Goal: Find specific page/section: Find specific page/section

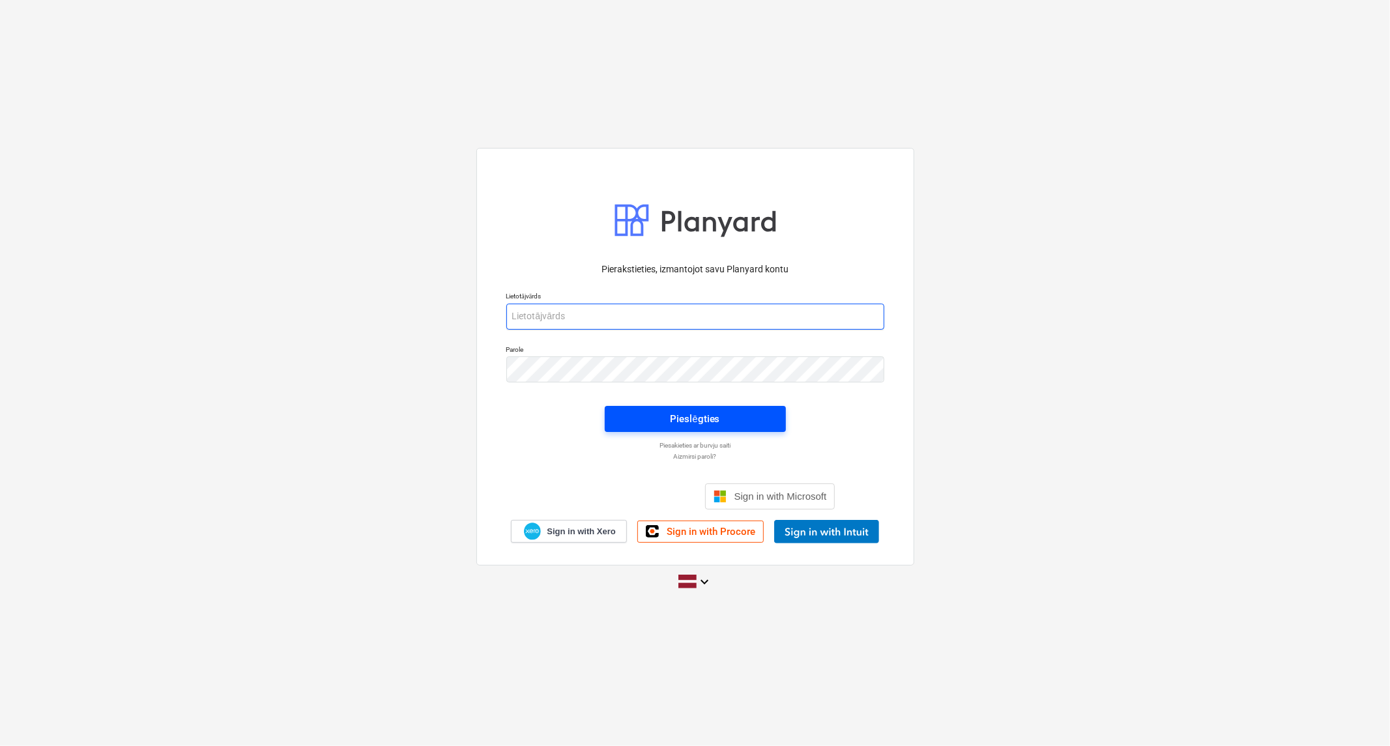
type input "[PERSON_NAME][EMAIL_ADDRESS][DOMAIN_NAME]"
click at [757, 415] on span "Pieslēgties" at bounding box center [696, 419] width 150 height 17
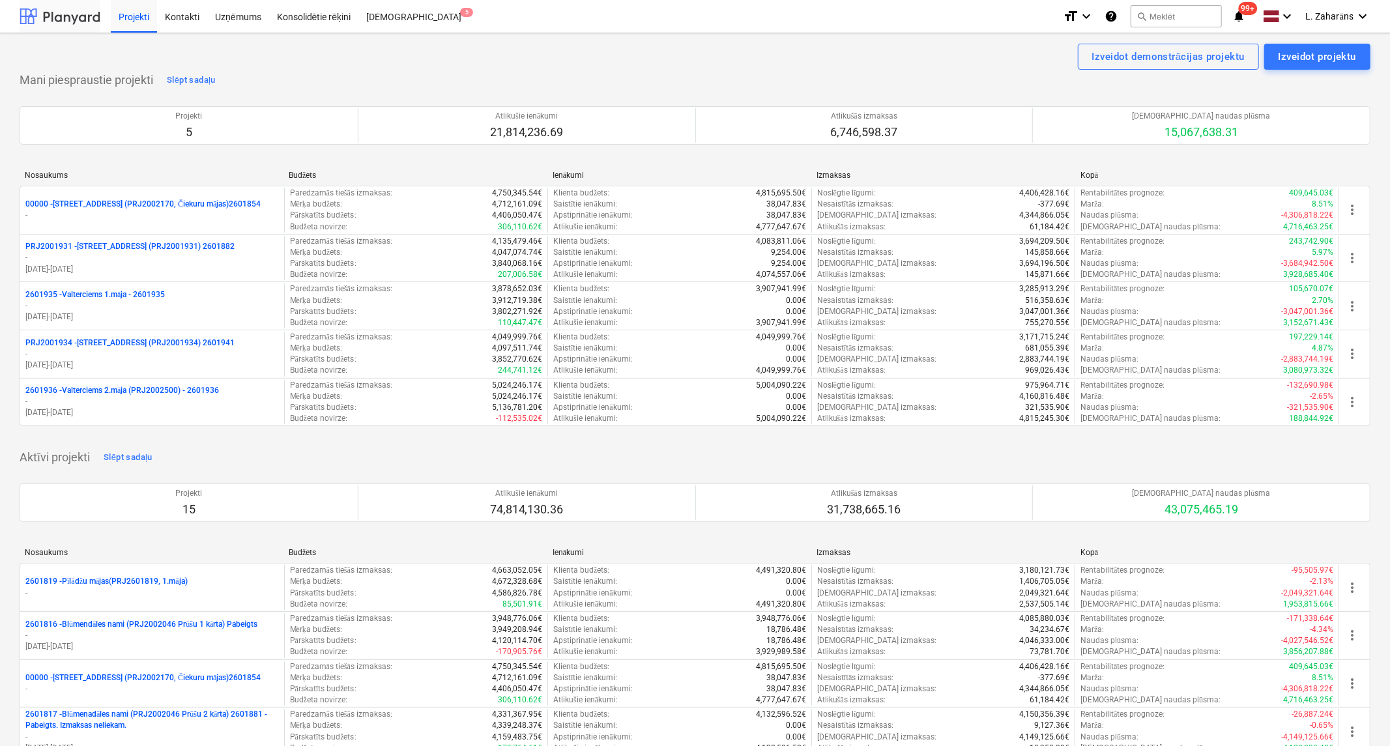
click at [66, 11] on div at bounding box center [60, 16] width 81 height 33
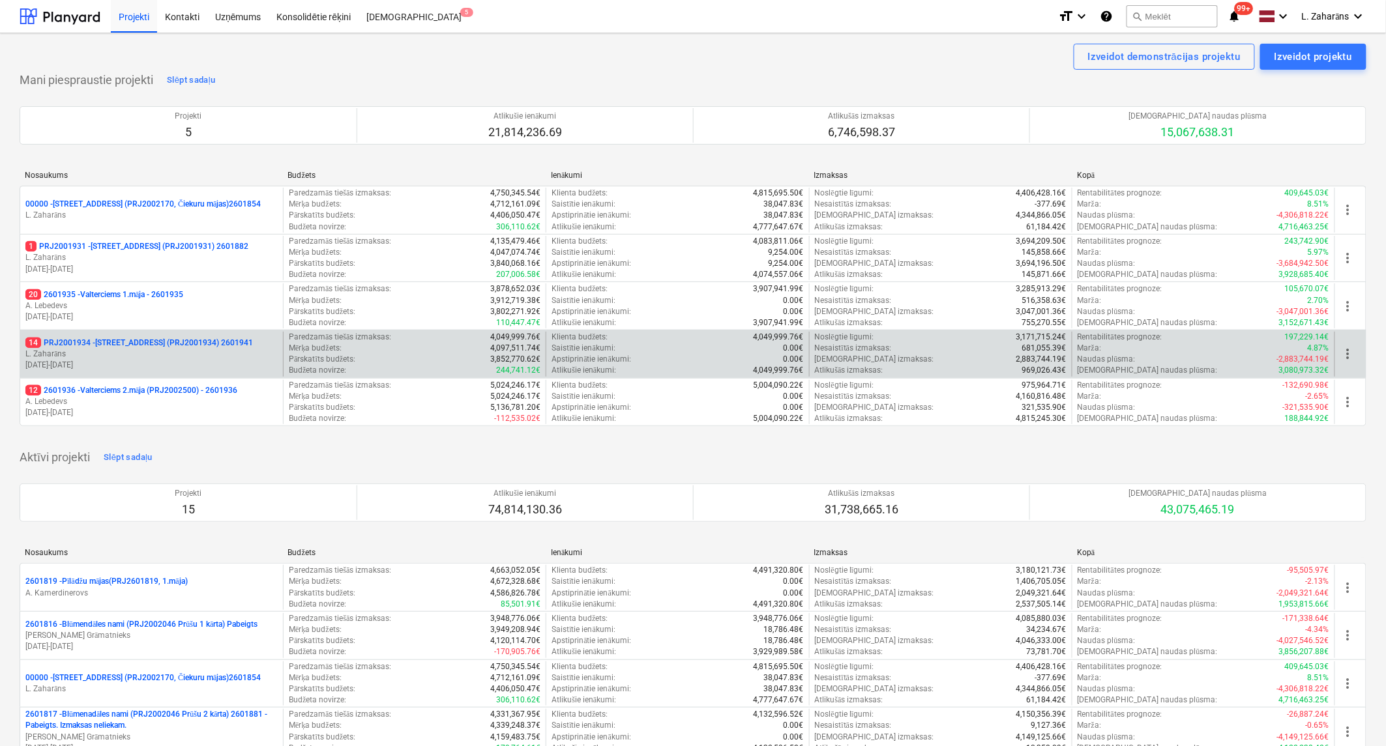
click at [124, 338] on p "14 PRJ2001934 - [STREET_ADDRESS] (PRJ2001934) 2601941" at bounding box center [138, 343] width 227 height 11
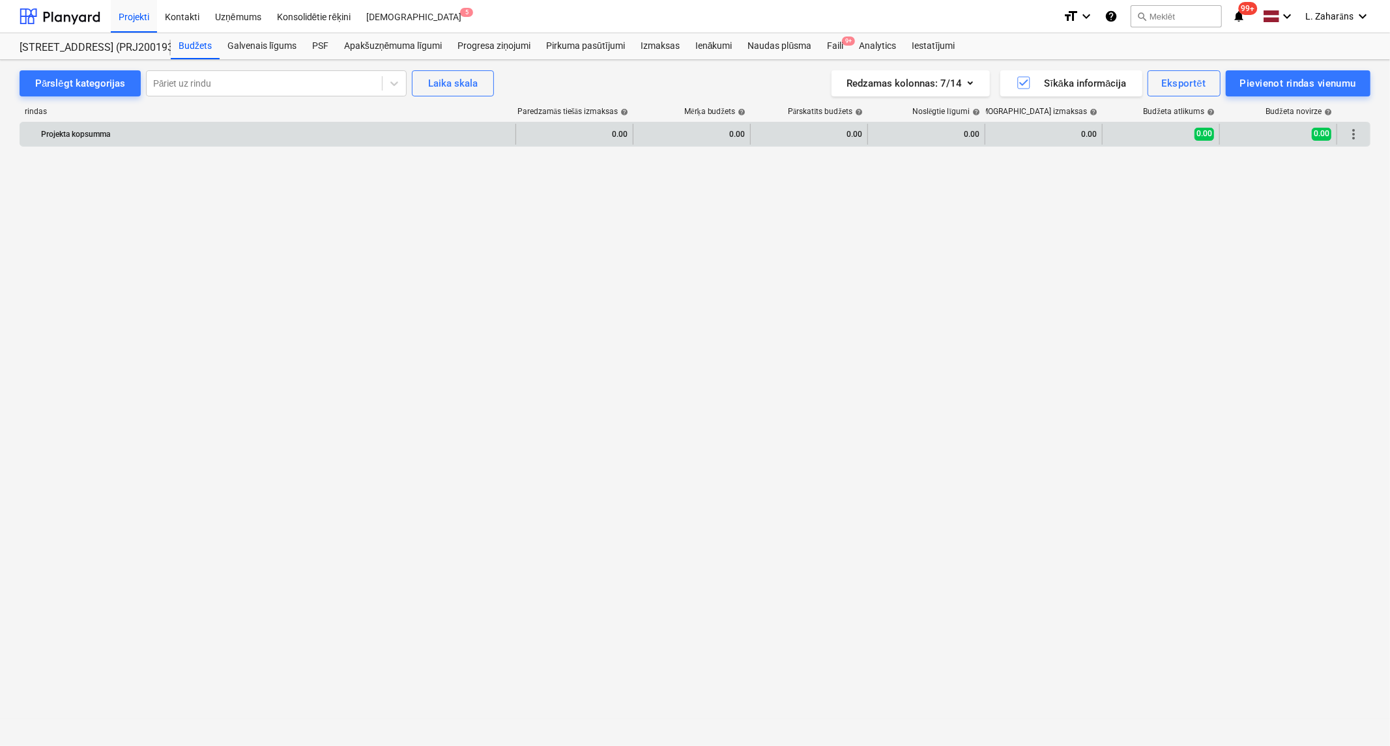
click at [197, 50] on div "Budžets" at bounding box center [195, 46] width 49 height 26
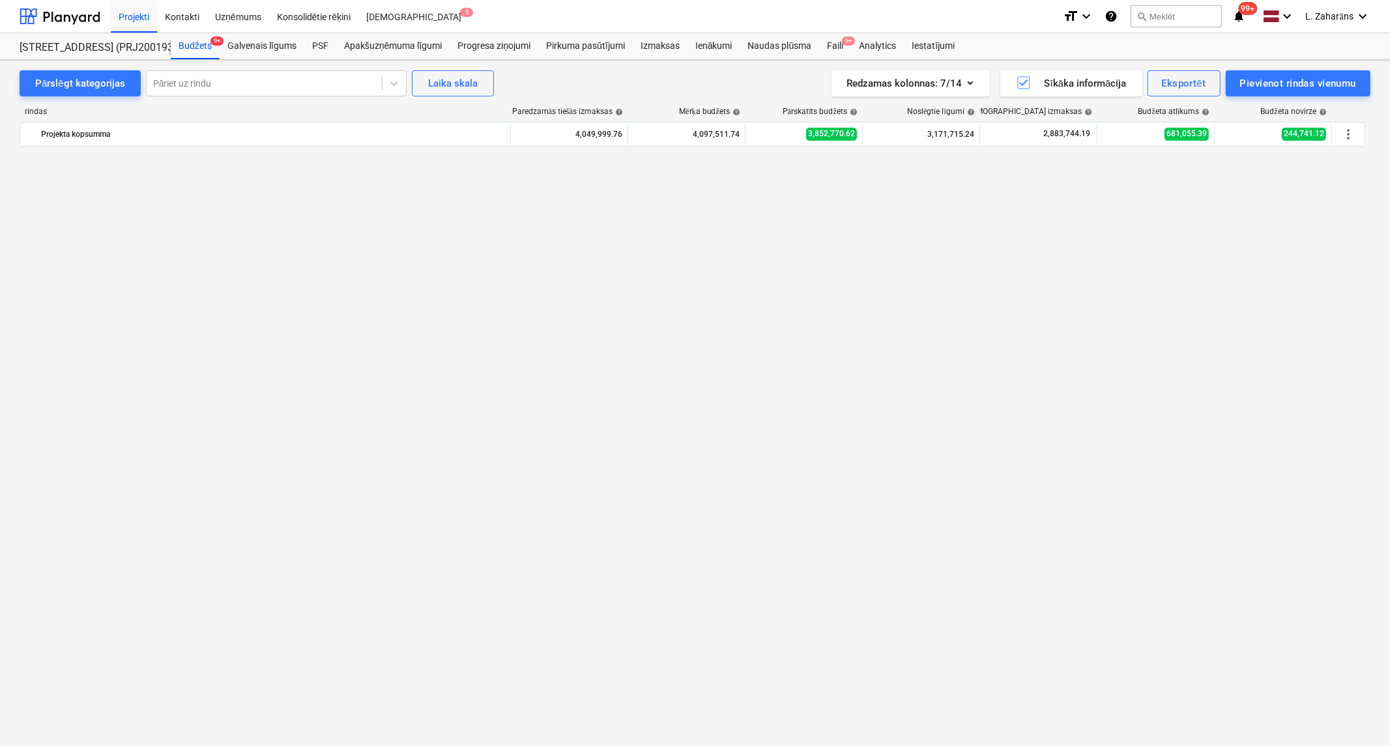
scroll to position [2382, 0]
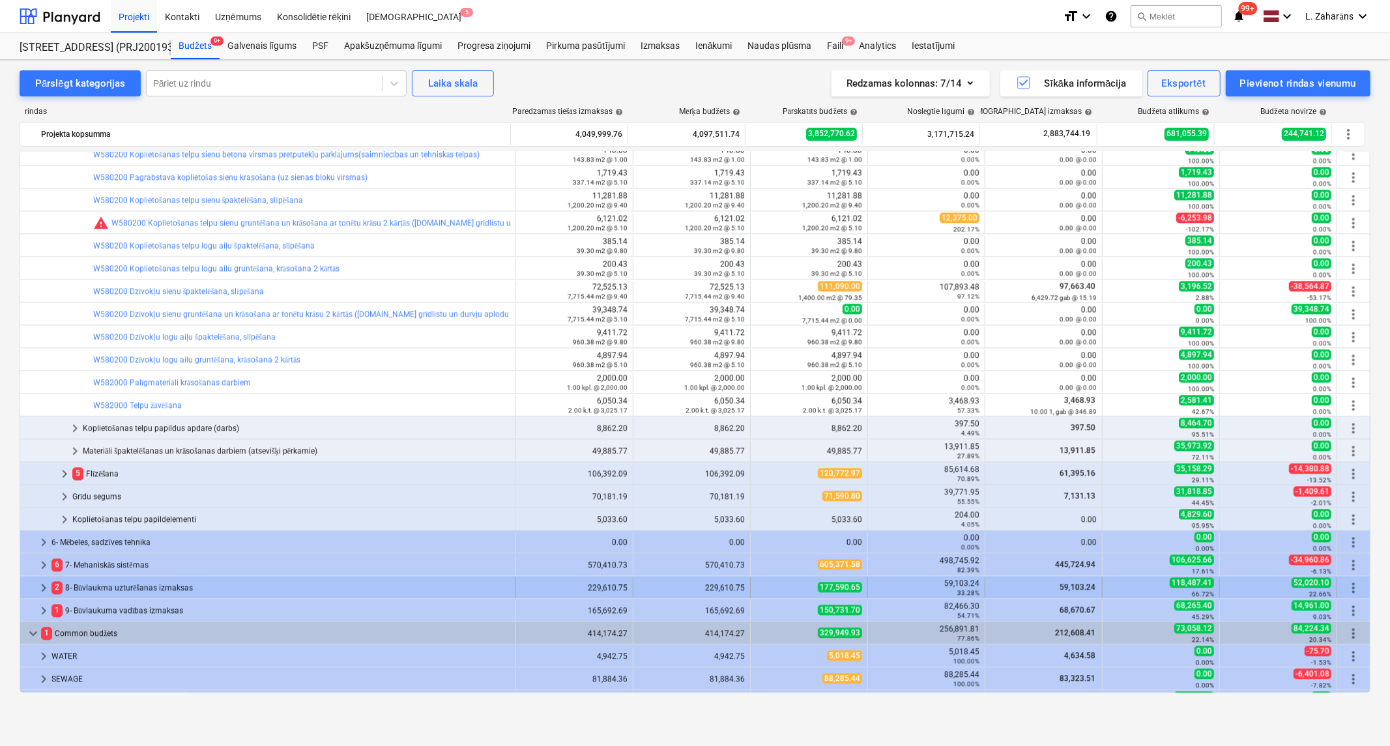
click at [42, 589] on span "keyboard_arrow_right" at bounding box center [44, 588] width 16 height 16
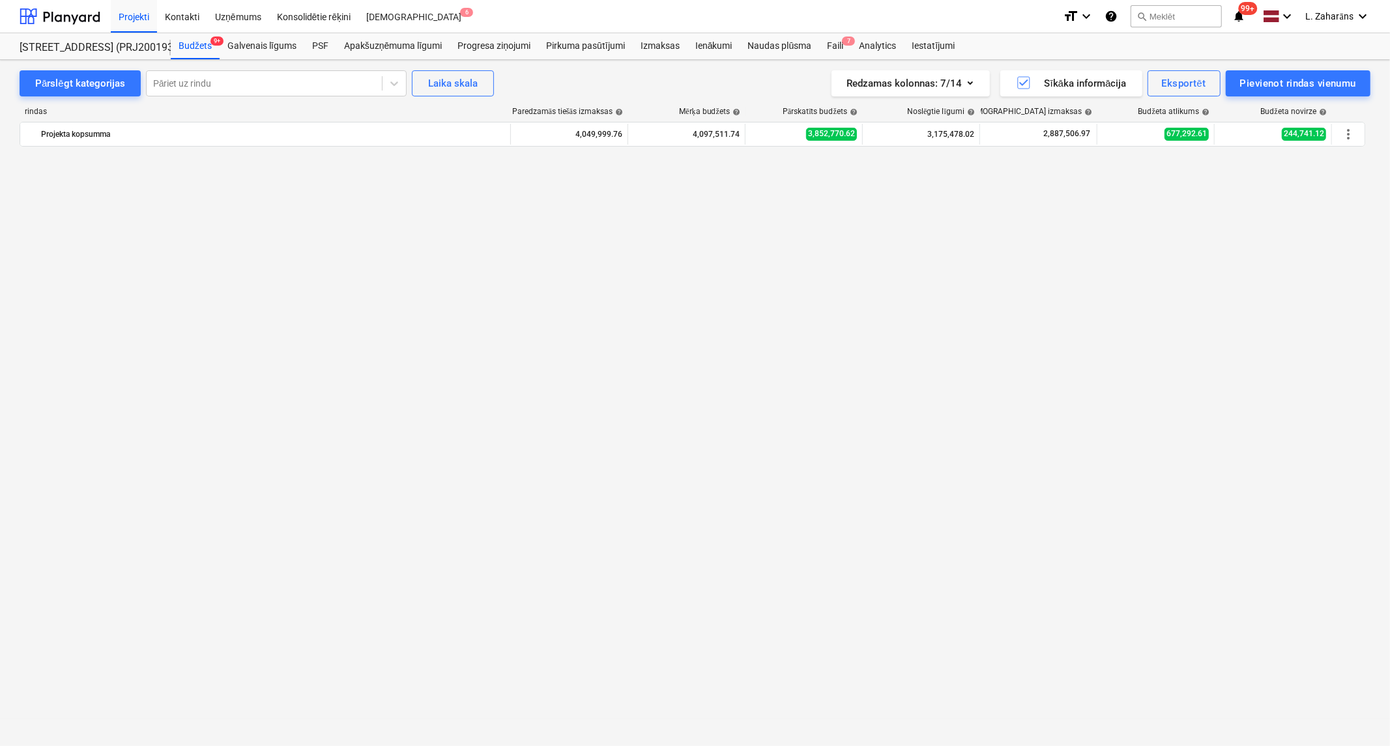
scroll to position [499, 0]
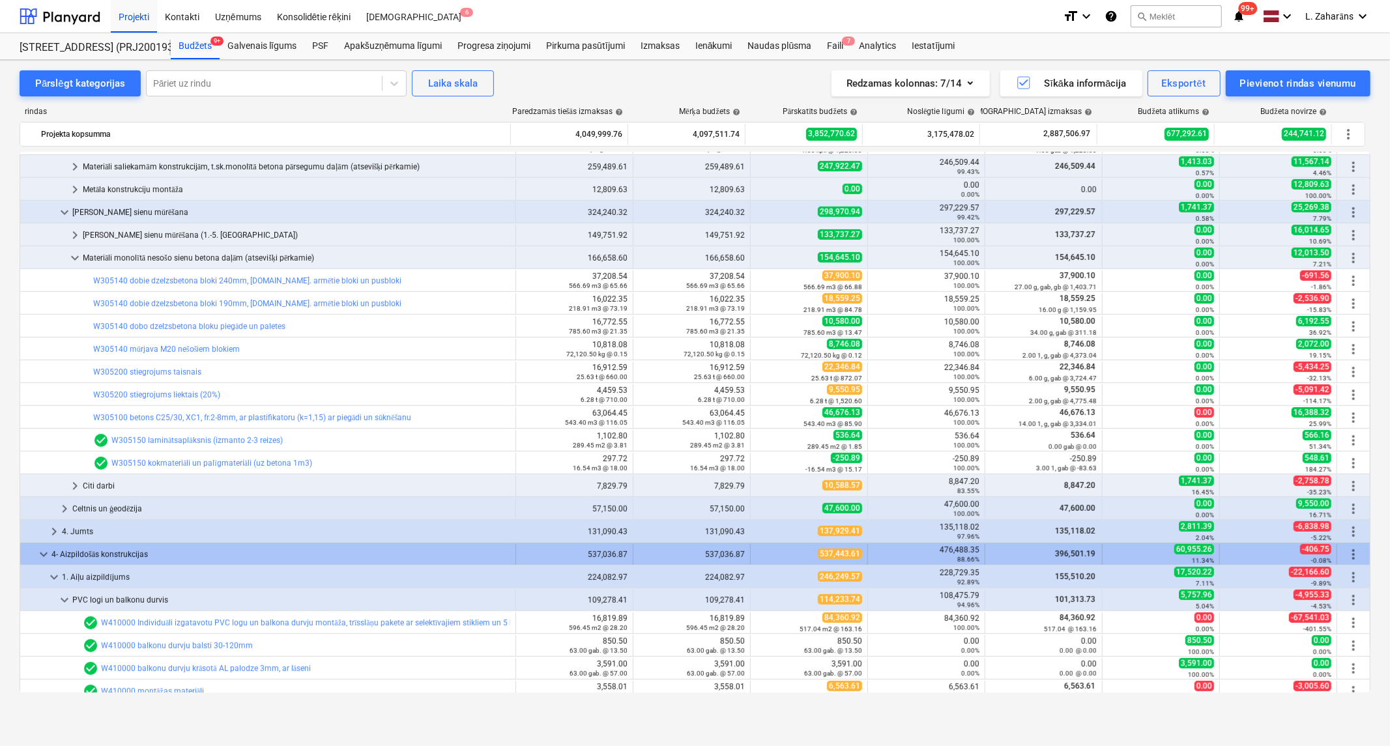
click at [44, 550] on span "keyboard_arrow_down" at bounding box center [44, 555] width 16 height 16
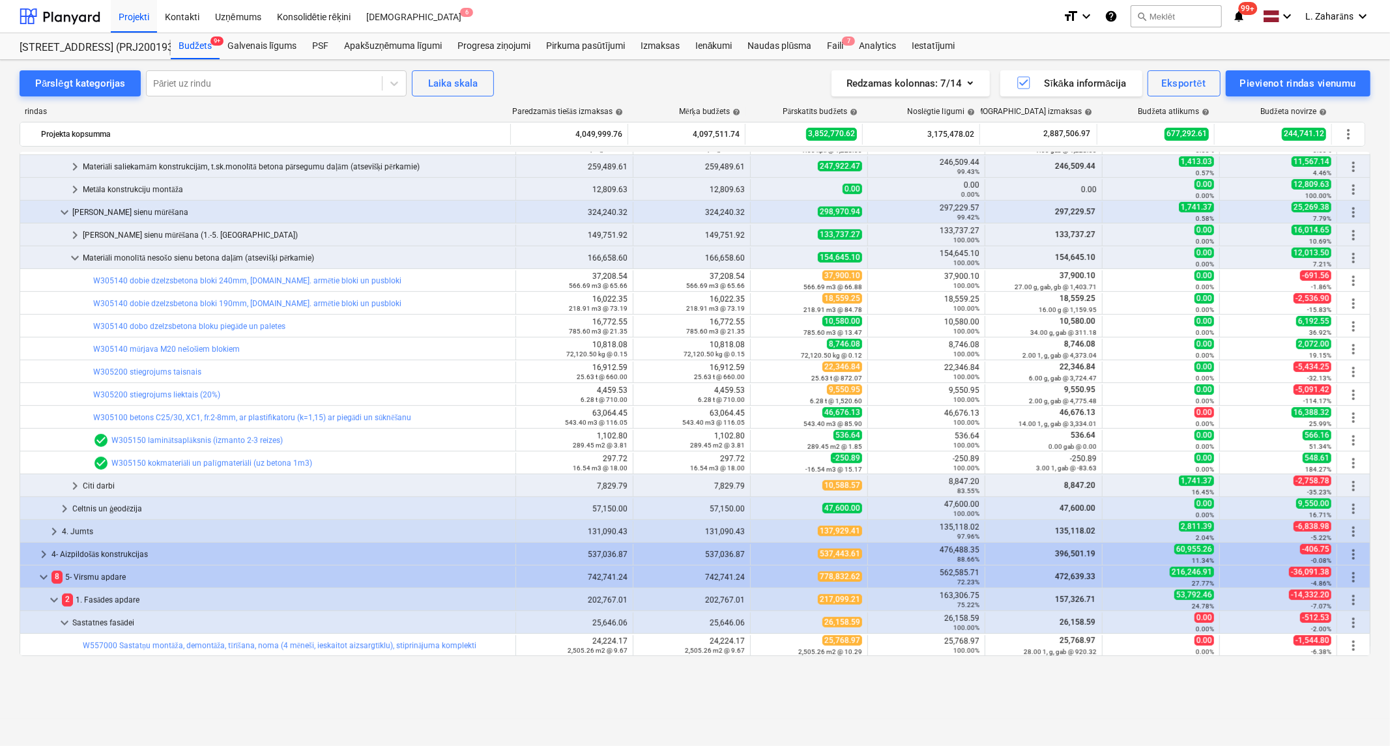
scroll to position [0, 0]
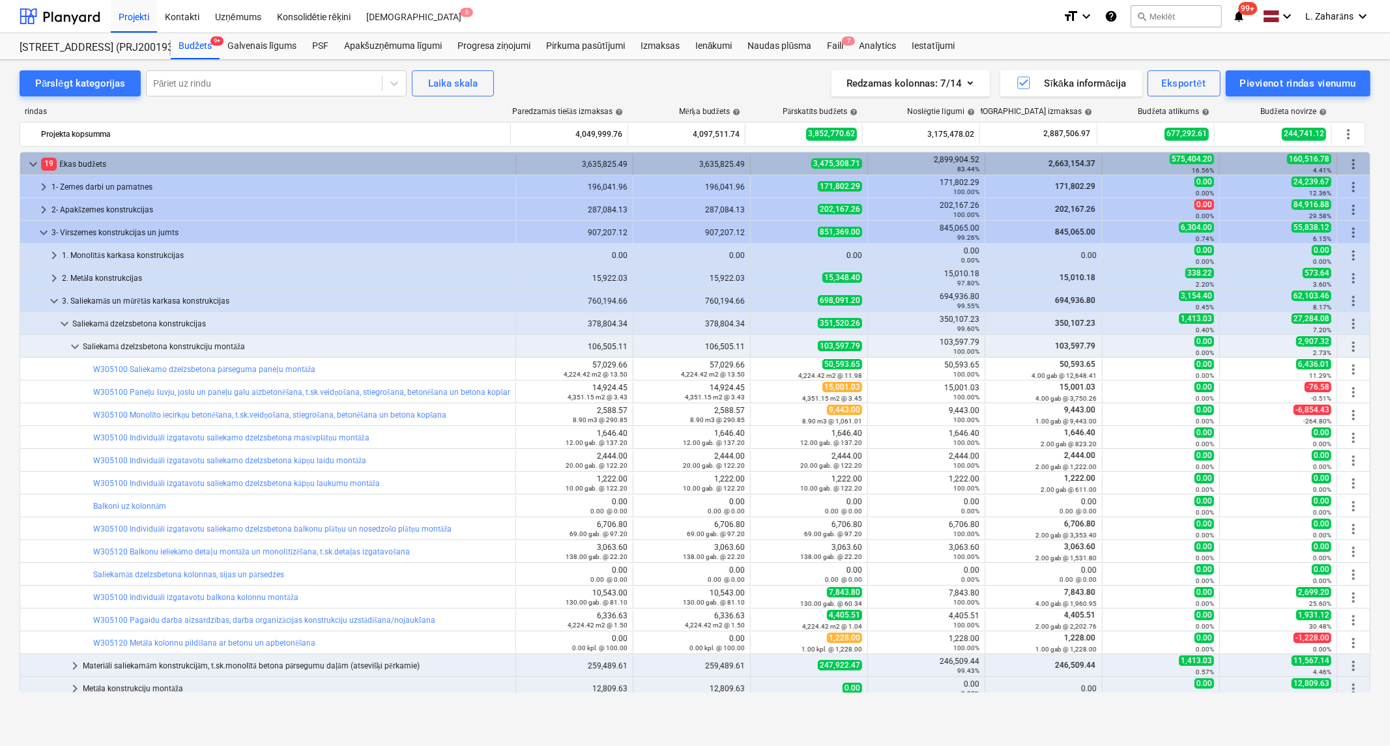
click at [33, 164] on span "keyboard_arrow_down" at bounding box center [33, 164] width 16 height 16
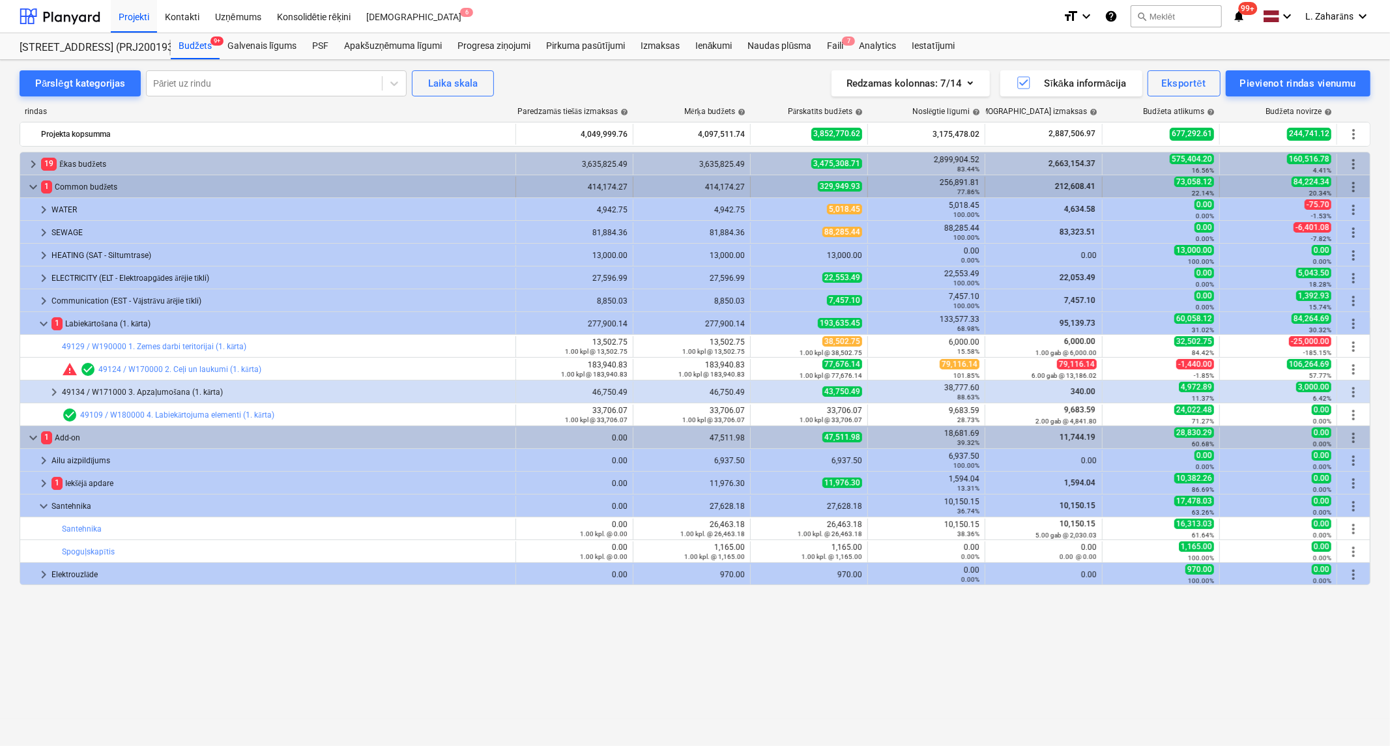
click at [29, 191] on span "keyboard_arrow_down" at bounding box center [33, 187] width 16 height 16
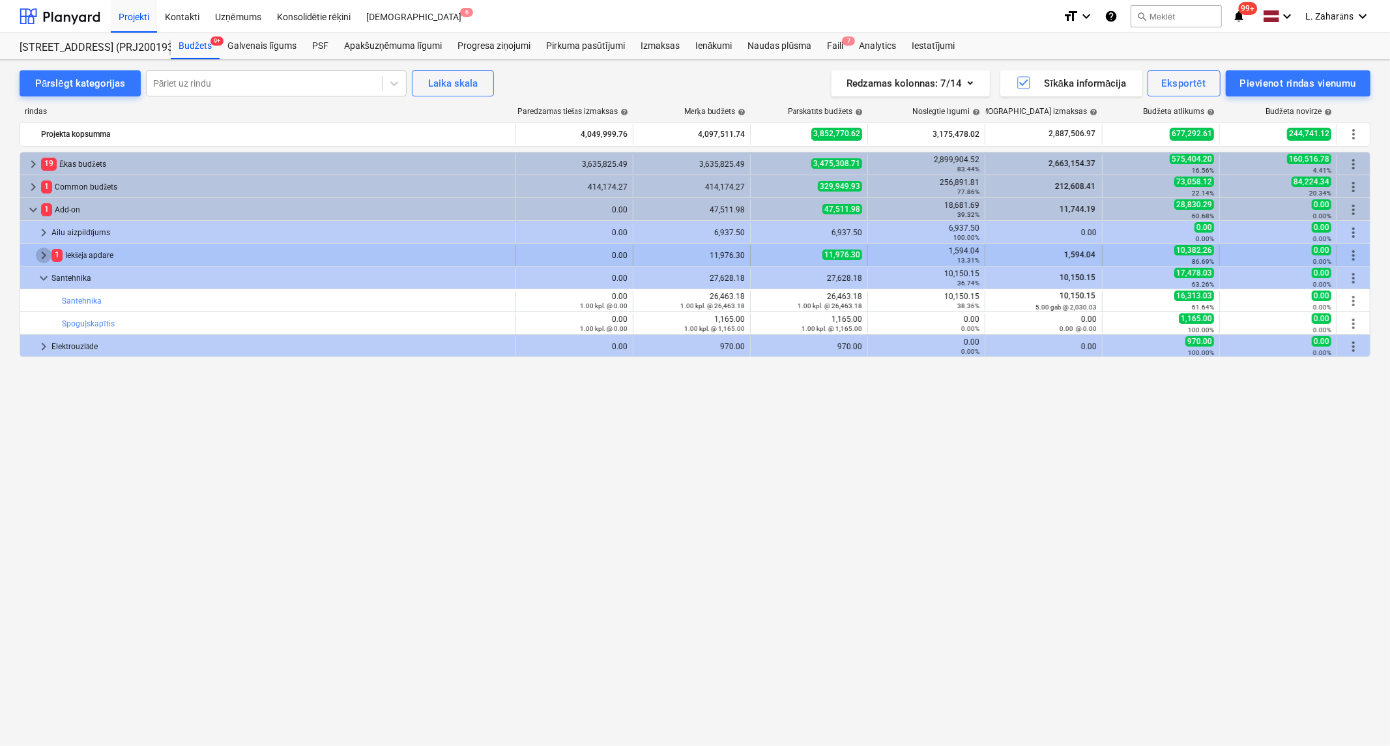
click at [44, 253] on span "keyboard_arrow_right" at bounding box center [44, 256] width 16 height 16
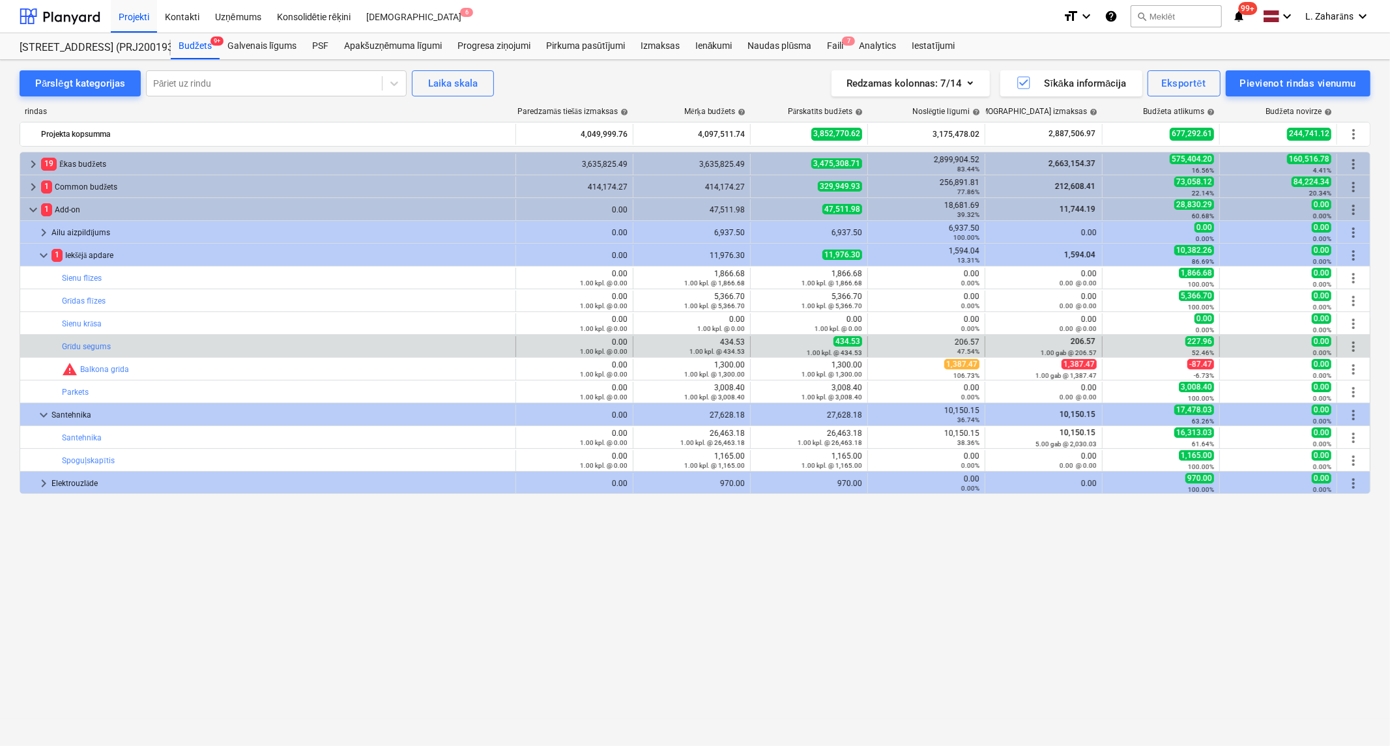
click at [1206, 342] on span "227.96" at bounding box center [1200, 341] width 29 height 10
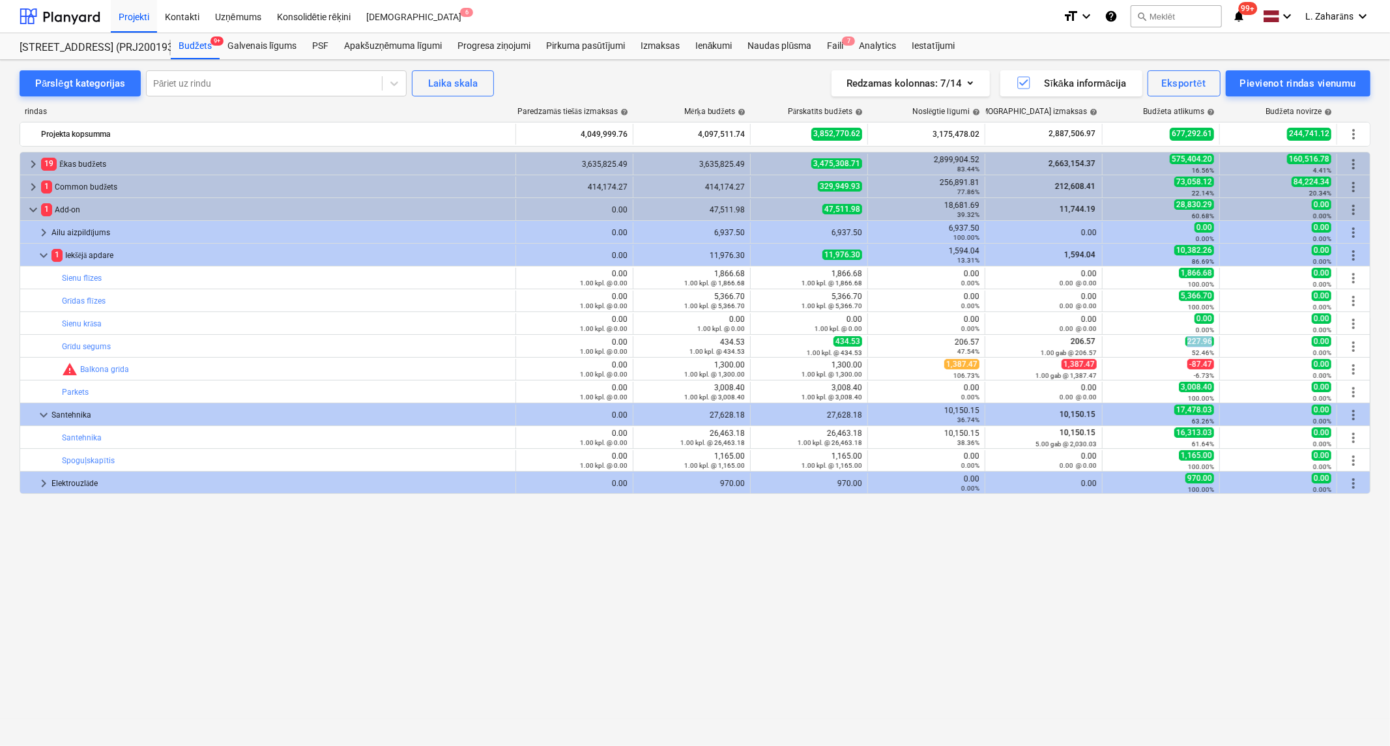
copy span "227.96"
click at [75, 8] on div at bounding box center [60, 16] width 81 height 33
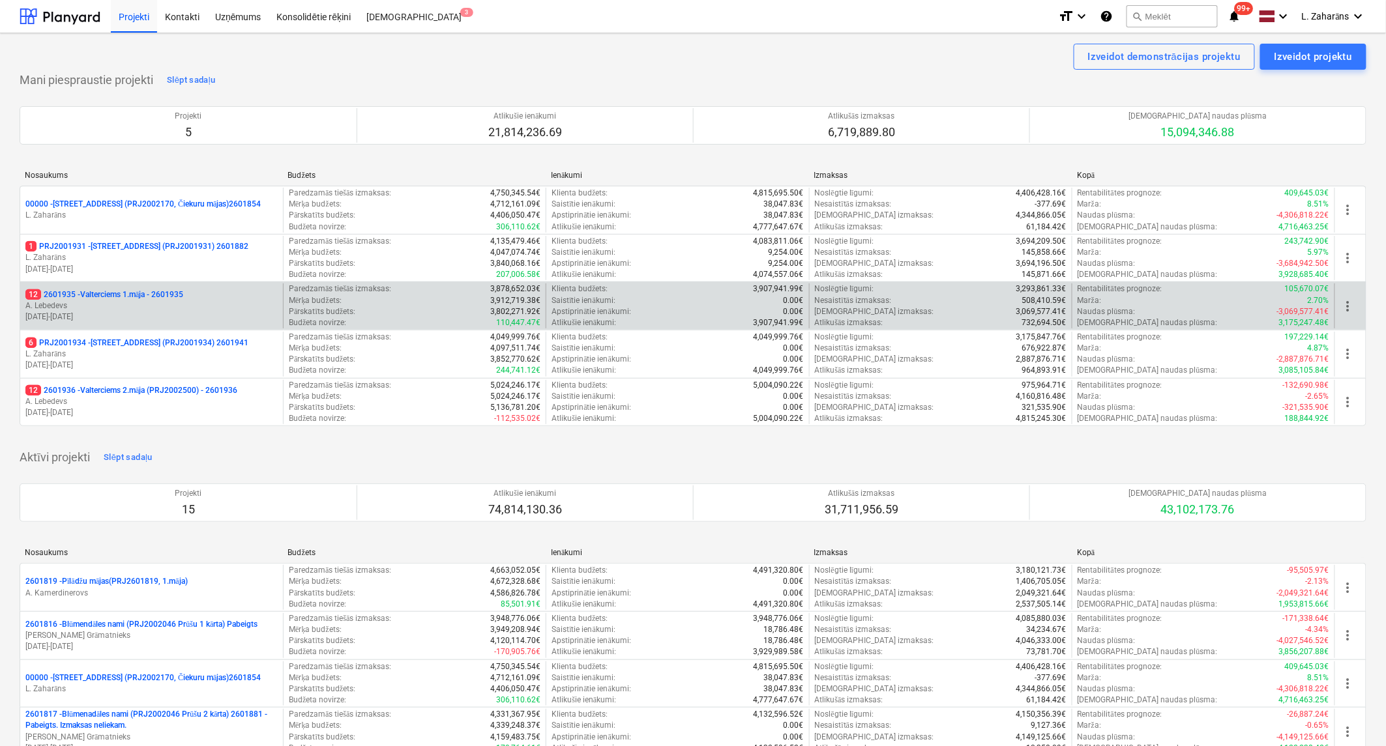
click at [129, 291] on p "12 2601935 - Valterciems 1.māja - 2601935" at bounding box center [104, 294] width 158 height 11
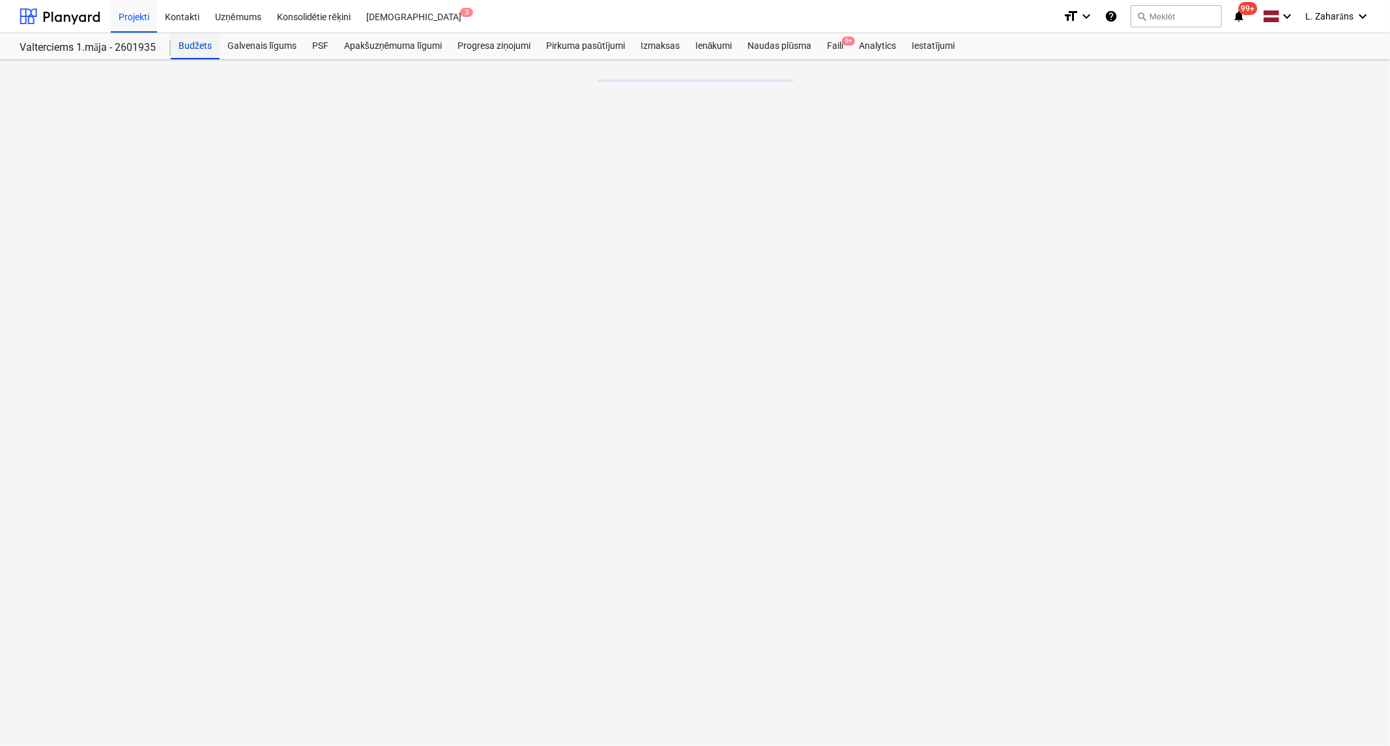
click at [199, 40] on div "Budžets" at bounding box center [195, 46] width 49 height 26
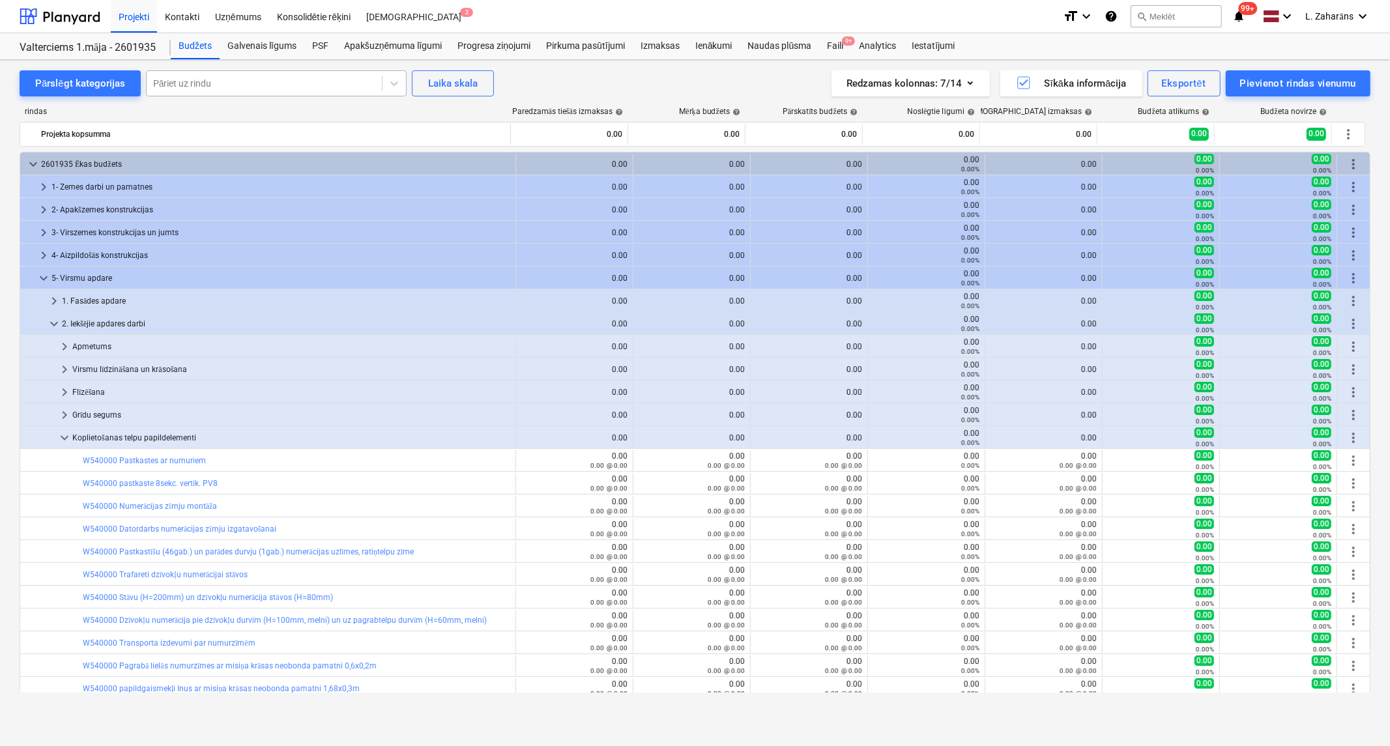
click at [186, 82] on div at bounding box center [264, 83] width 222 height 13
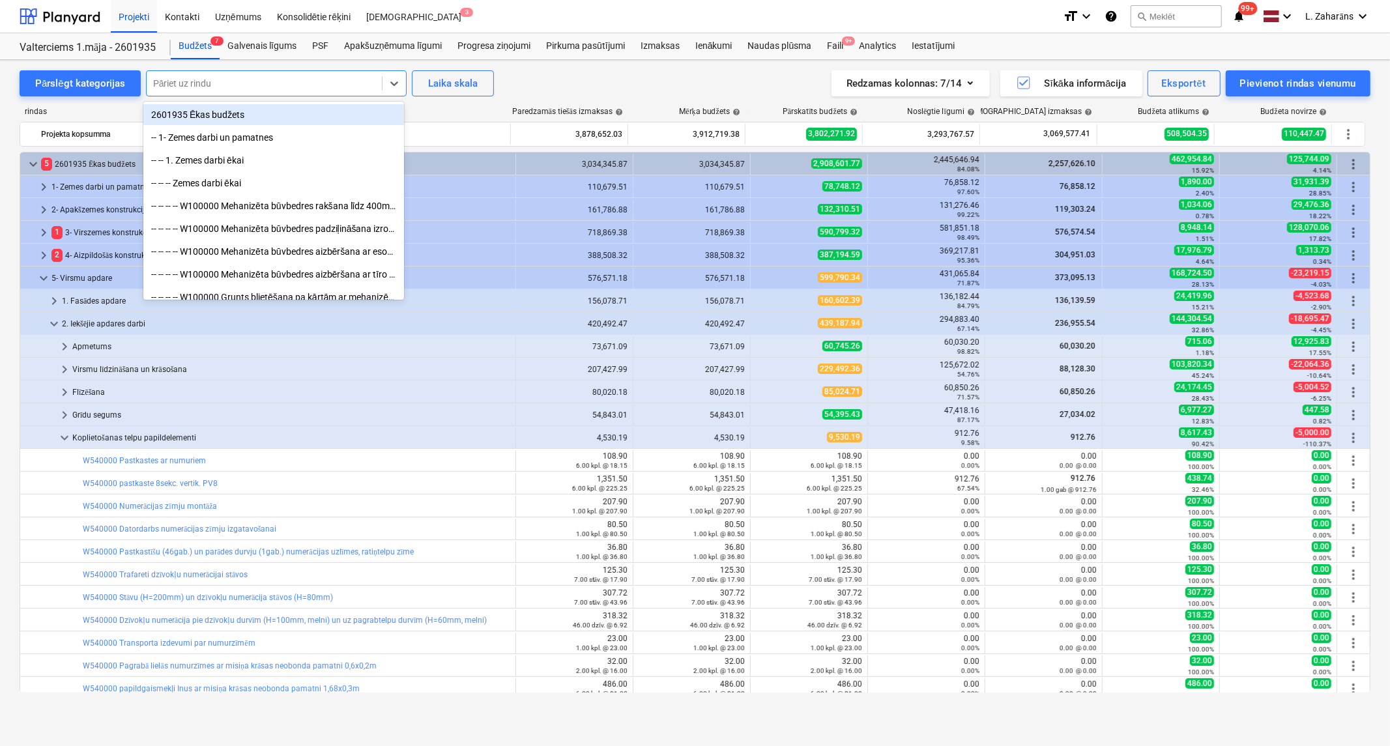
scroll to position [357, 0]
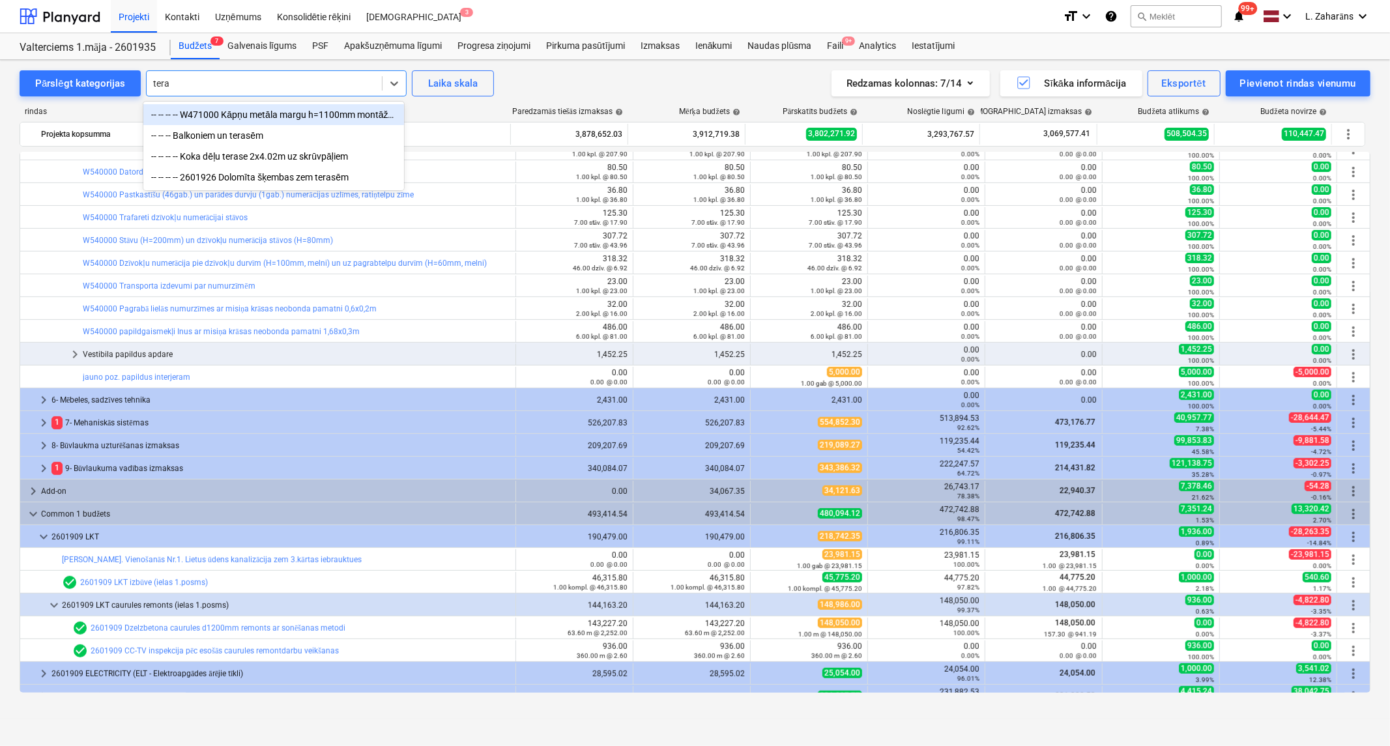
type input "teras"
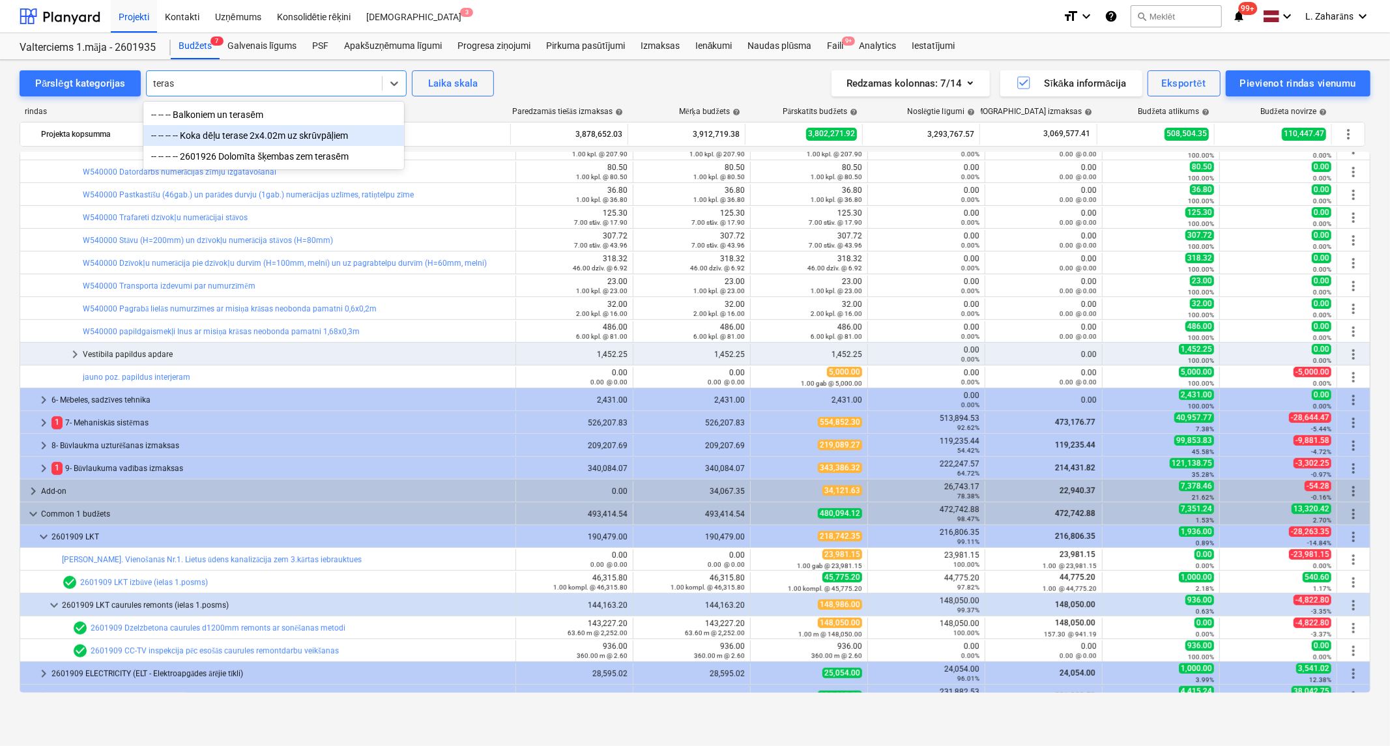
click at [257, 141] on div "-- -- -- -- Koka dēļu terase 2x4.02m uz skrūvpāļiem" at bounding box center [273, 135] width 261 height 21
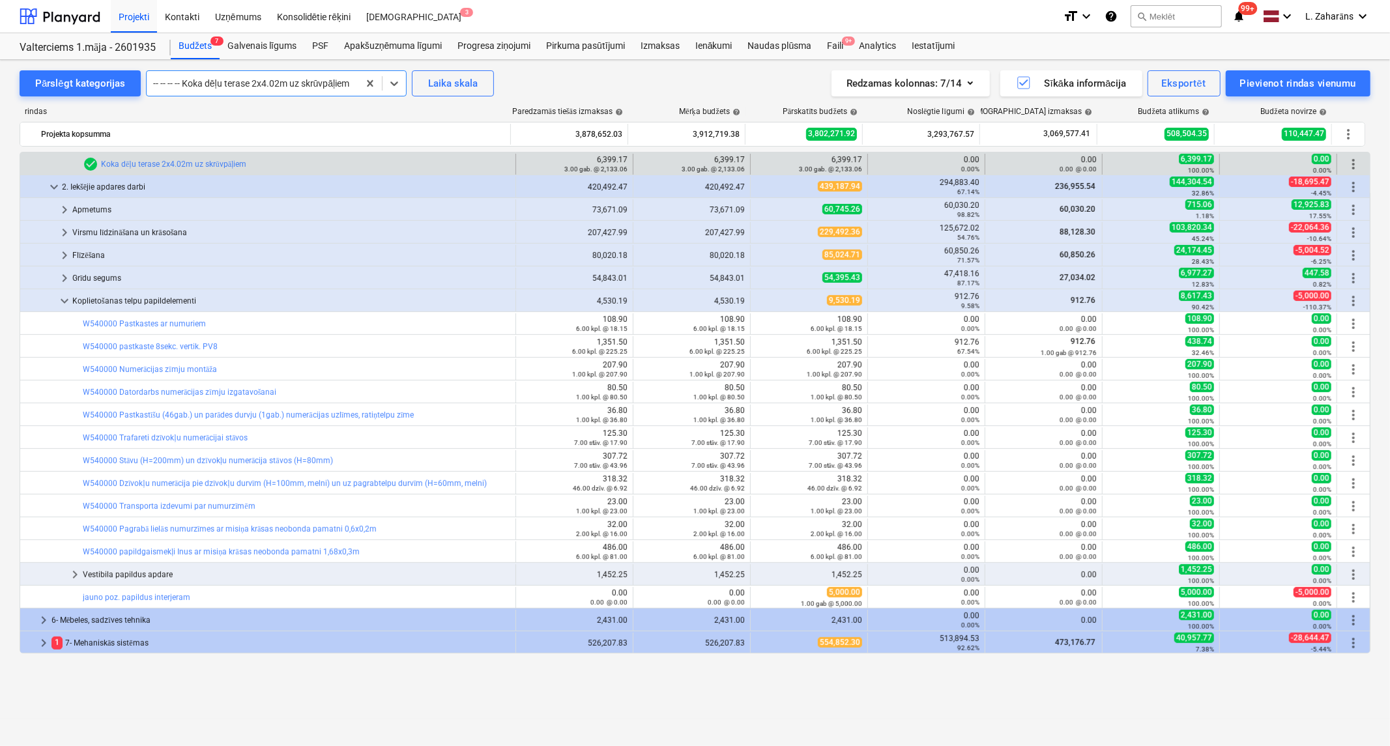
scroll to position [383, 0]
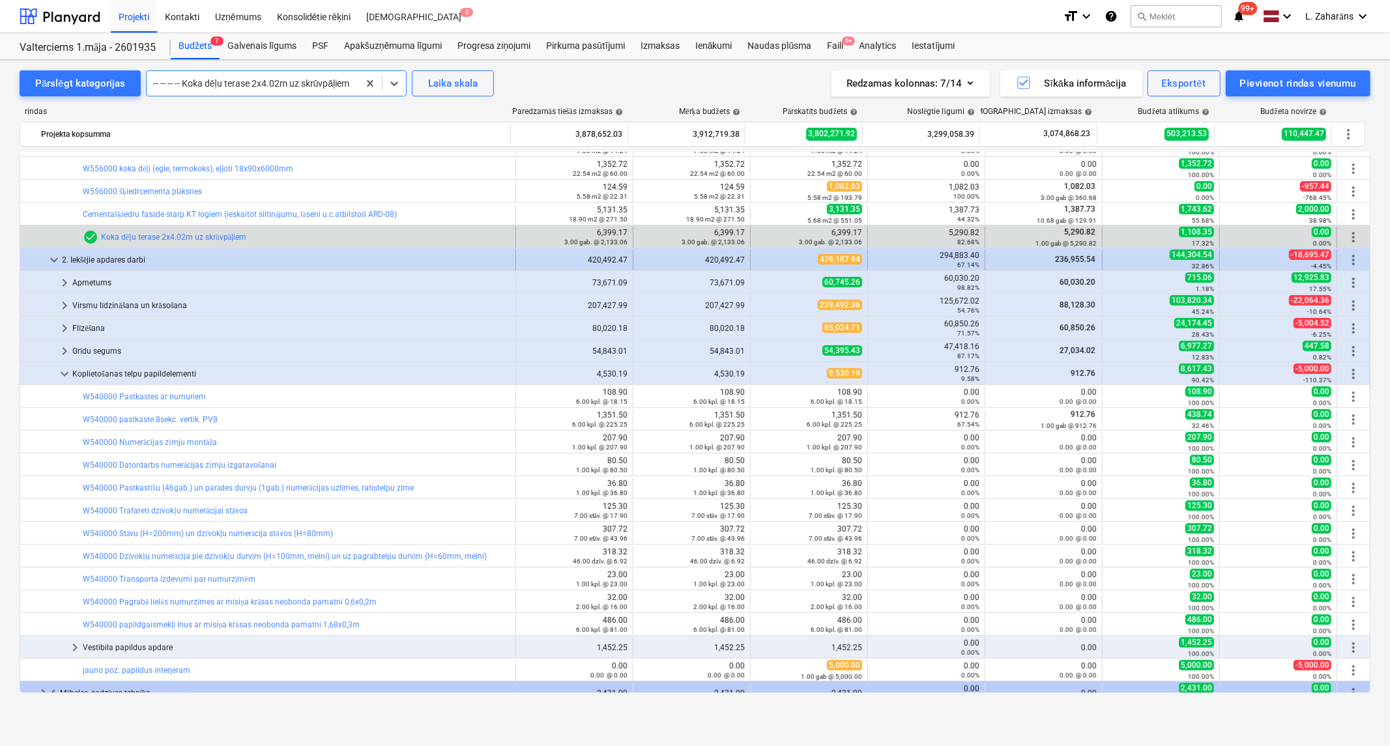
click at [61, 256] on span "keyboard_arrow_down" at bounding box center [54, 260] width 16 height 16
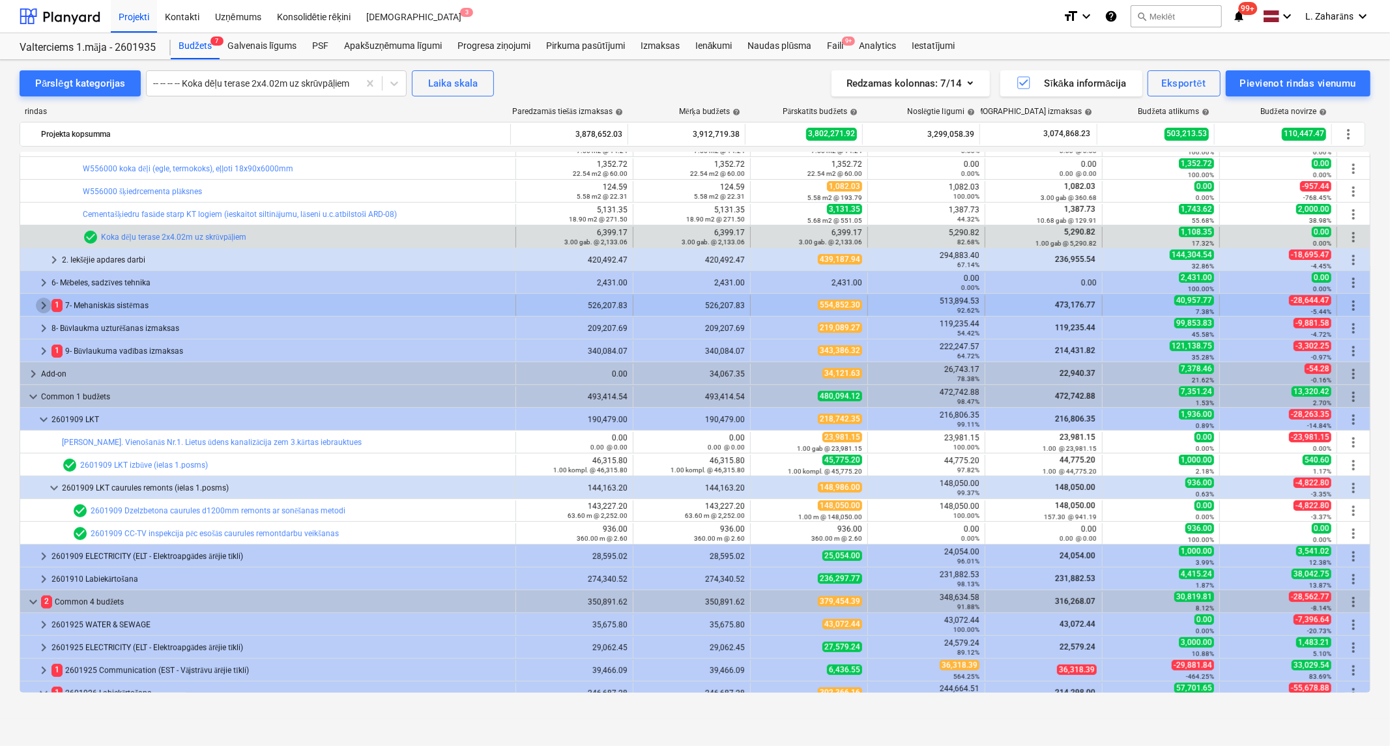
click at [38, 304] on span "keyboard_arrow_right" at bounding box center [44, 306] width 16 height 16
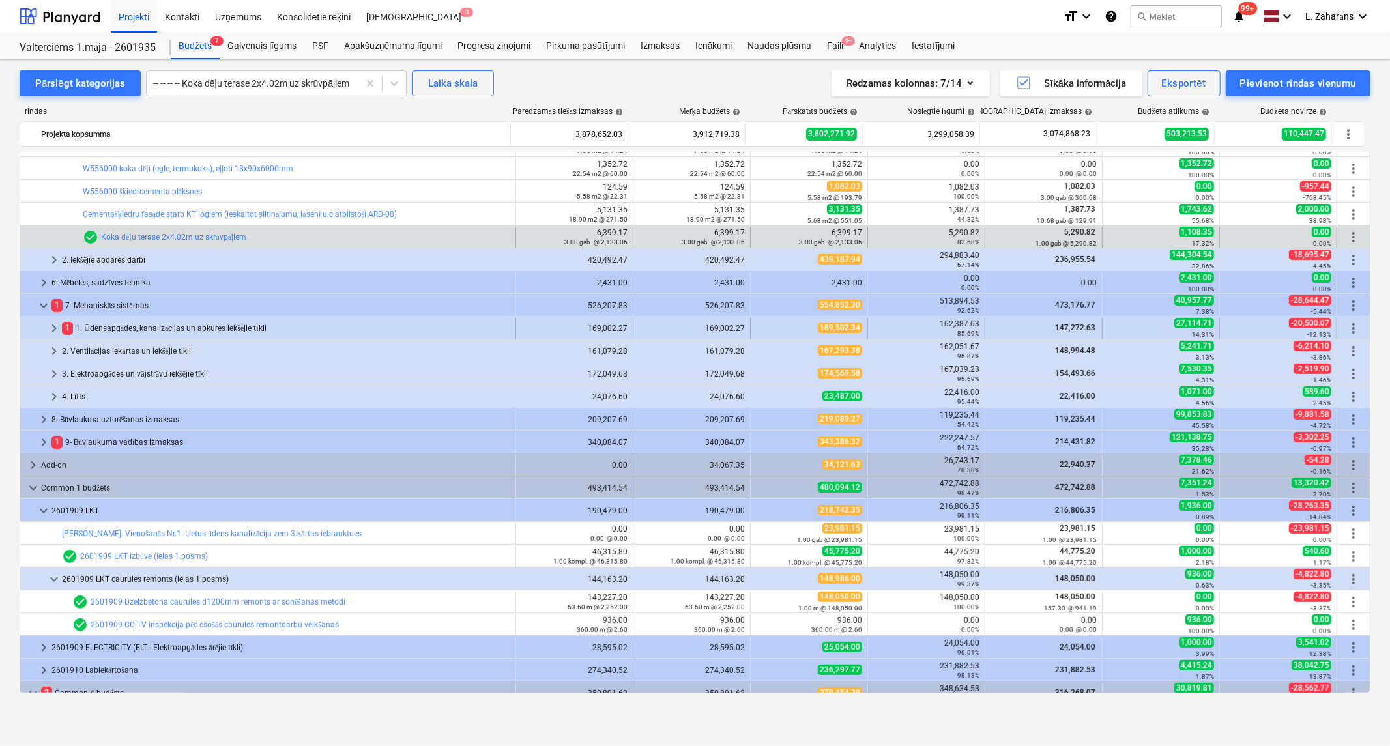
click at [48, 327] on span "keyboard_arrow_right" at bounding box center [54, 329] width 16 height 16
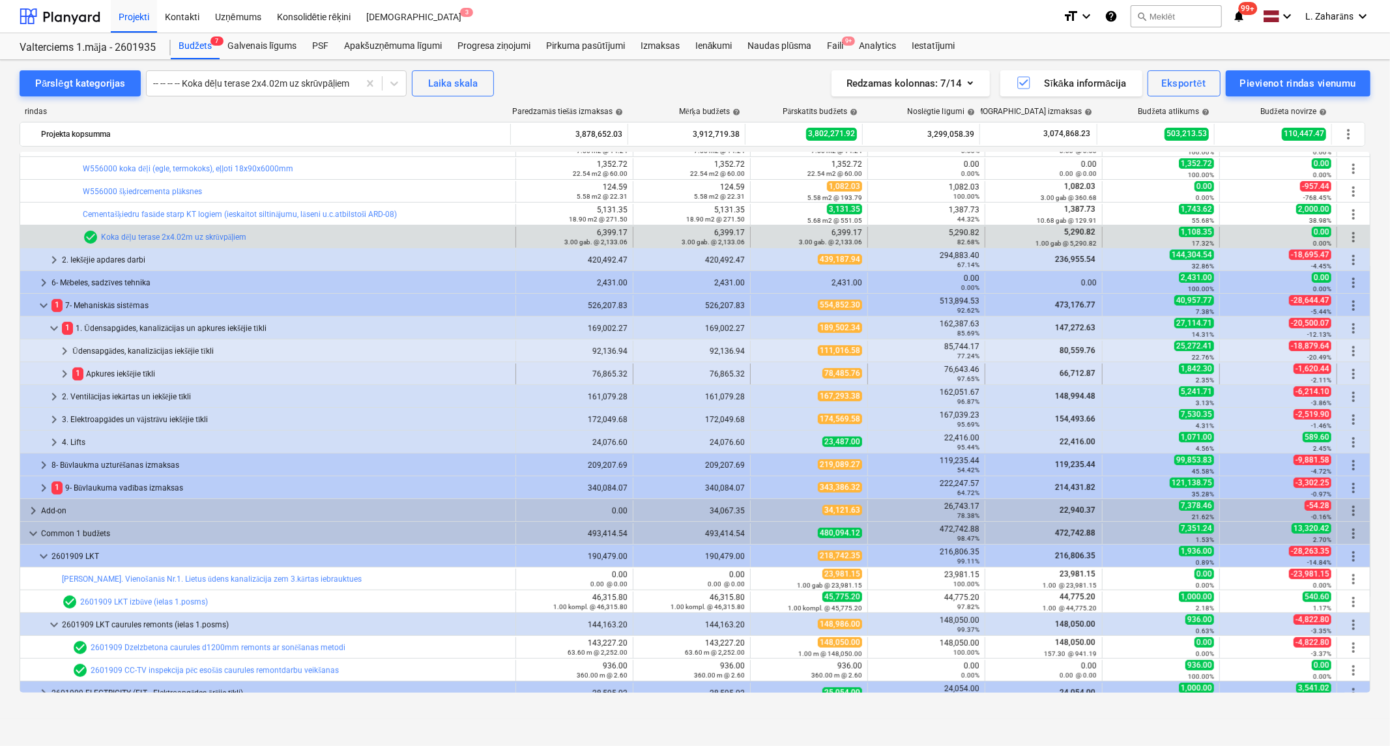
click at [66, 372] on span "keyboard_arrow_right" at bounding box center [65, 374] width 16 height 16
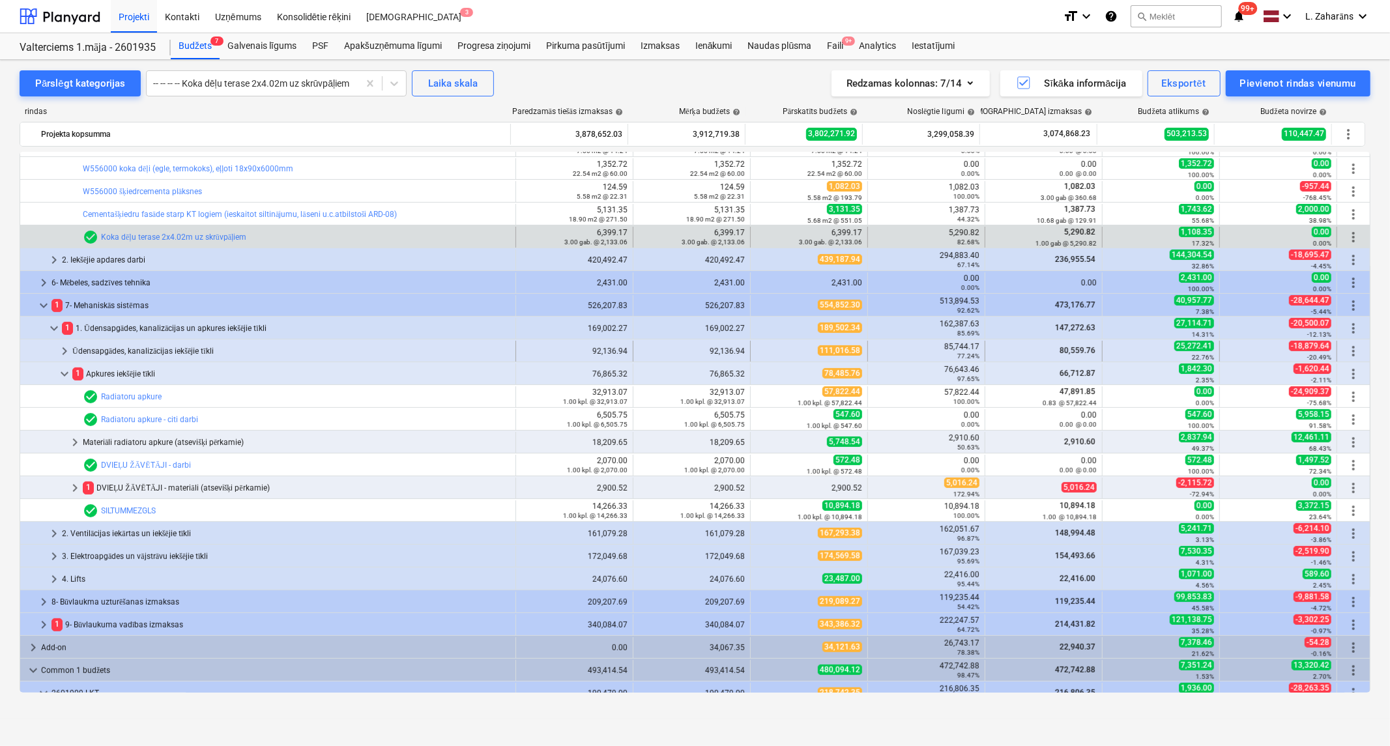
click at [63, 345] on span "keyboard_arrow_right" at bounding box center [65, 351] width 16 height 16
